Goal: Information Seeking & Learning: Find specific page/section

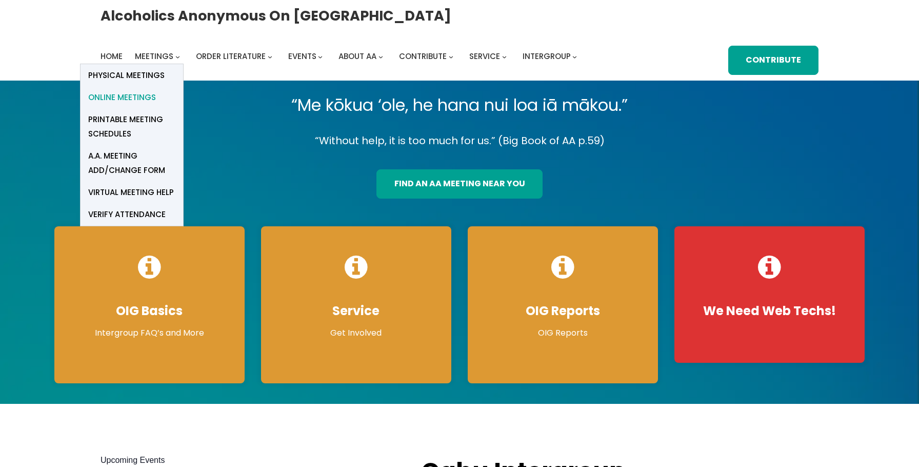
click at [142, 96] on span "Online Meetings" at bounding box center [122, 97] width 68 height 14
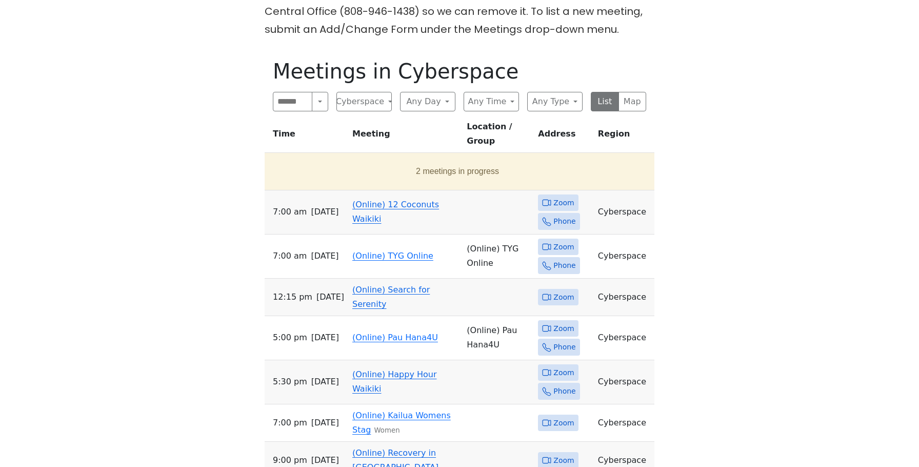
click at [377, 199] on link "(Online) 12 Coconuts Waikiki" at bounding box center [395, 211] width 87 height 24
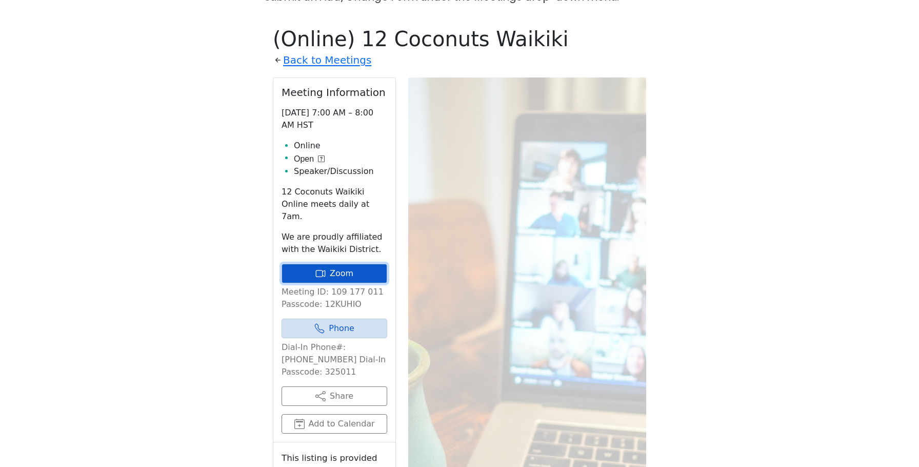
click at [335, 263] on link "Zoom" at bounding box center [334, 272] width 106 height 19
